Goal: Check status: Check status

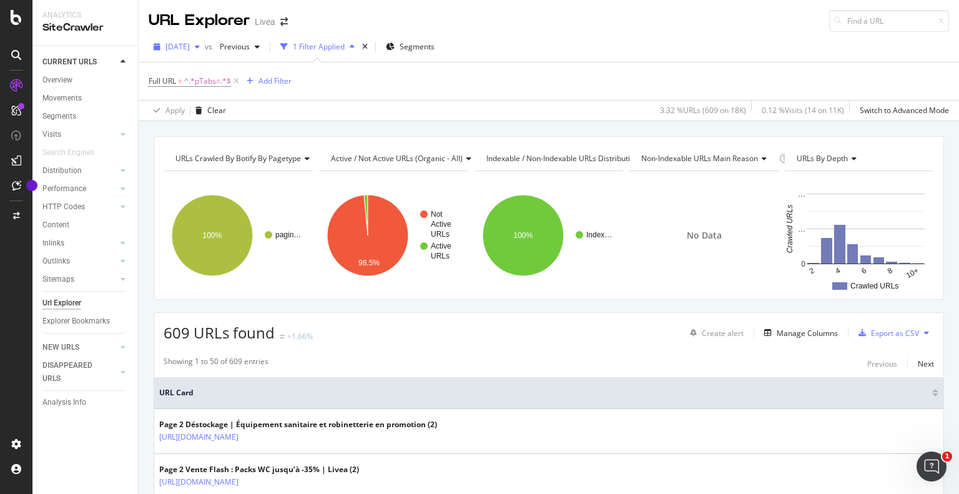
click at [190, 44] on span "[DATE]" at bounding box center [177, 46] width 24 height 11
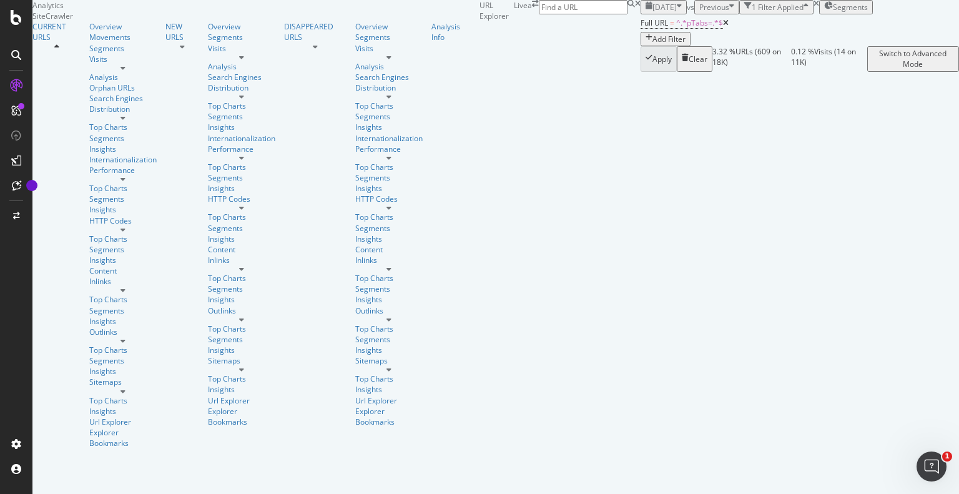
click at [653, 12] on span "[DATE]" at bounding box center [665, 7] width 24 height 11
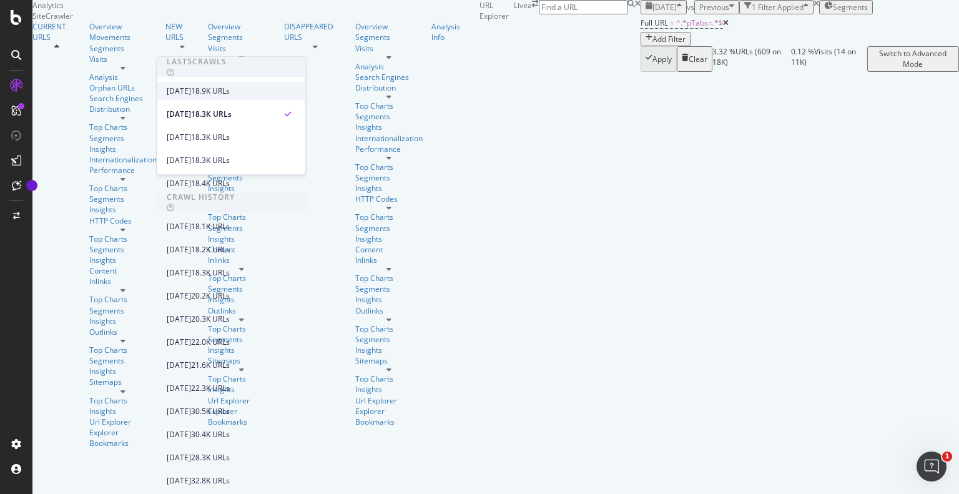
click at [191, 87] on div "[DATE]" at bounding box center [179, 91] width 24 height 11
